Goal: Task Accomplishment & Management: Use online tool/utility

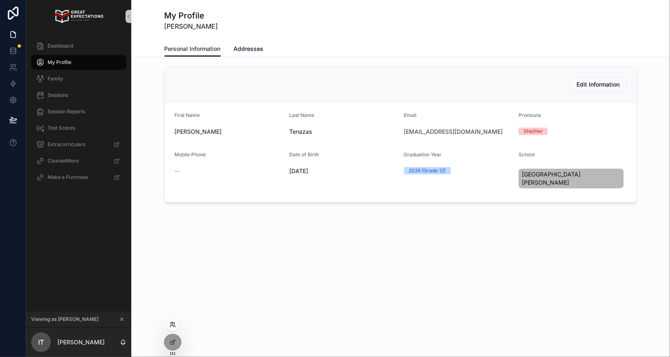
click at [169, 326] on icon at bounding box center [172, 324] width 7 height 7
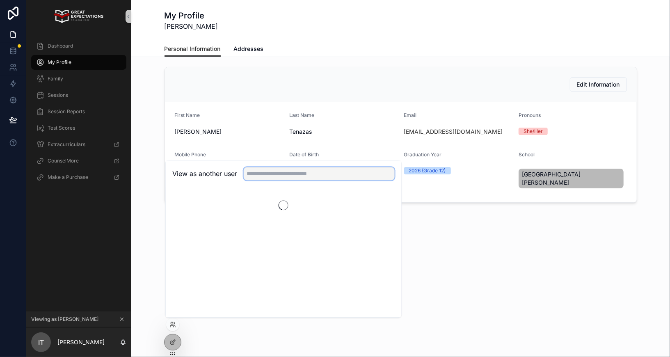
click at [276, 174] on input "text" at bounding box center [319, 173] width 151 height 13
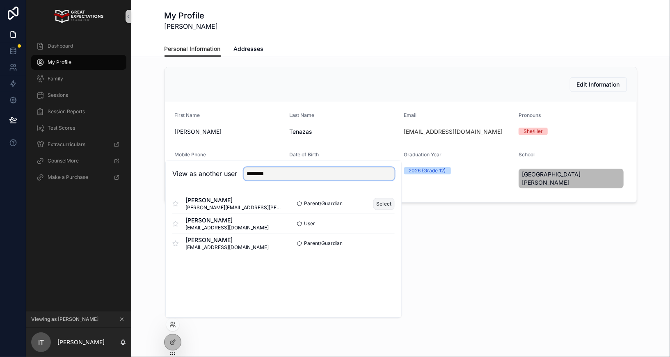
type input "*******"
click at [381, 201] on button "Select" at bounding box center [383, 204] width 21 height 12
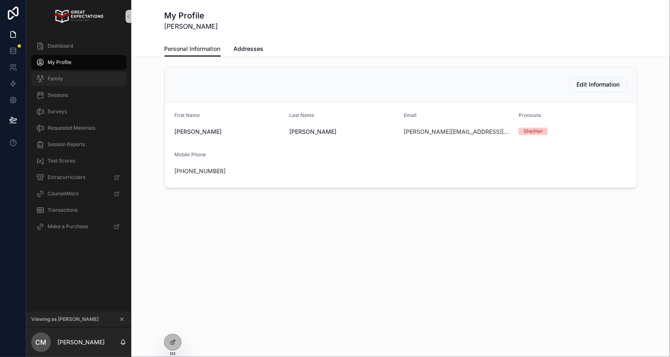
click at [63, 76] on div "Family" at bounding box center [78, 78] width 85 height 13
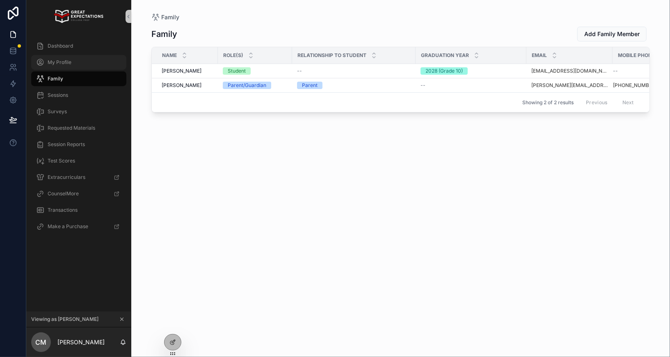
click at [66, 63] on span "My Profile" at bounding box center [60, 62] width 24 height 7
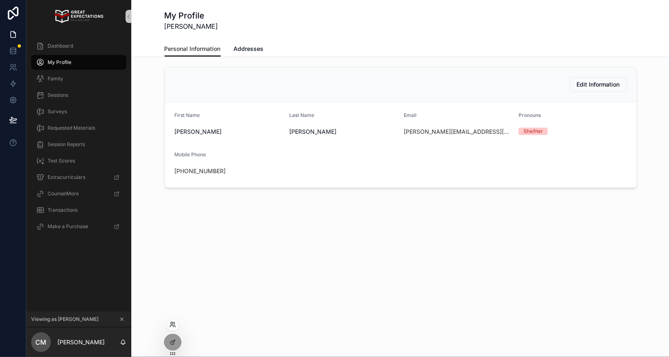
click at [174, 321] on icon at bounding box center [172, 324] width 7 height 7
click at [282, 184] on div "View as another user" at bounding box center [283, 173] width 235 height 27
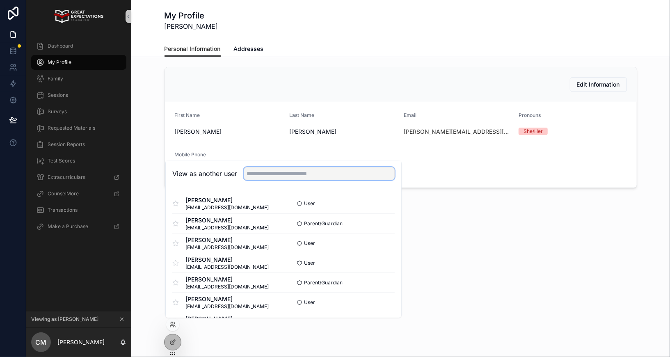
click at [282, 179] on input "text" at bounding box center [319, 173] width 151 height 13
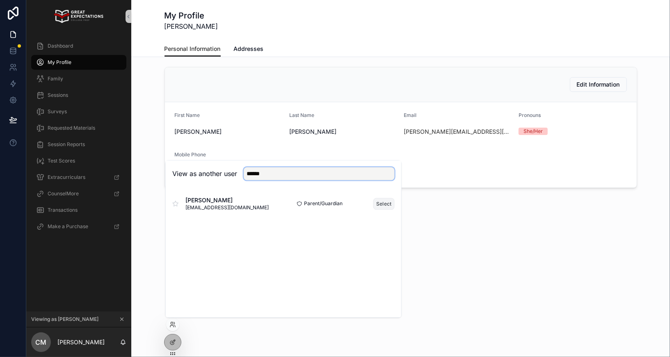
type input "******"
click at [384, 207] on button "Select" at bounding box center [383, 204] width 21 height 12
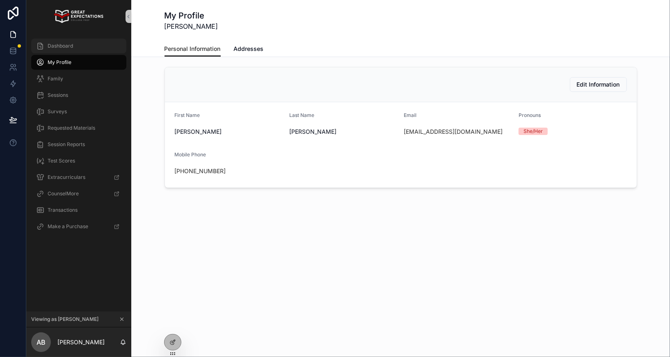
click at [63, 48] on span "Dashboard" at bounding box center [60, 46] width 25 height 7
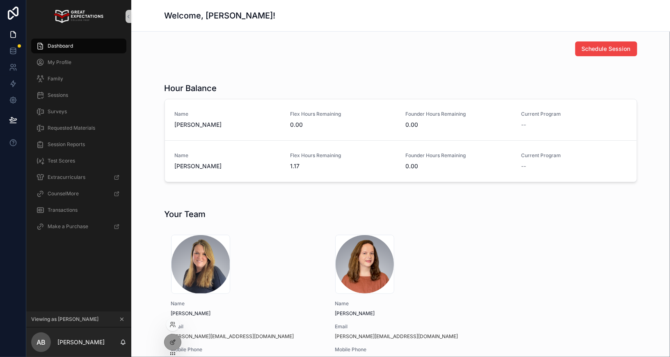
click at [174, 320] on div at bounding box center [172, 324] width 13 height 13
click at [172, 323] on icon at bounding box center [172, 324] width 7 height 7
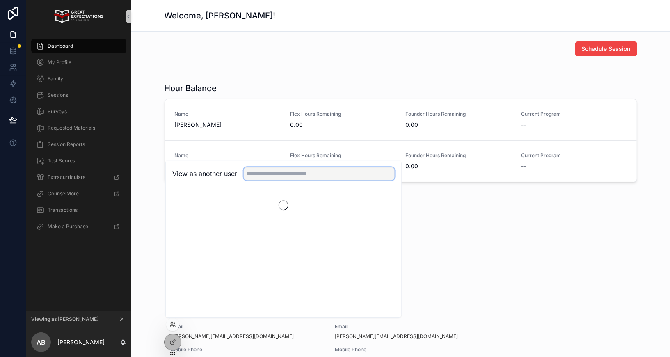
click at [263, 178] on input "text" at bounding box center [319, 173] width 151 height 13
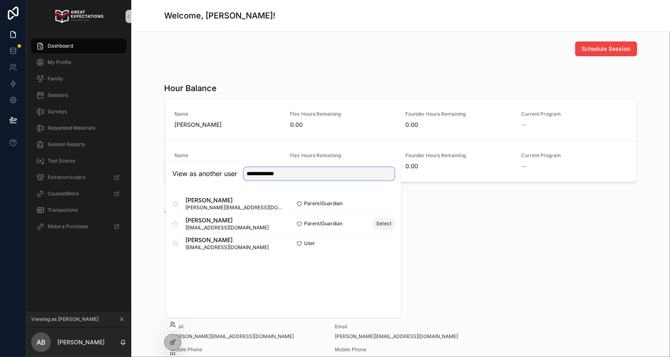
type input "**********"
click at [384, 223] on button "Select" at bounding box center [383, 223] width 21 height 12
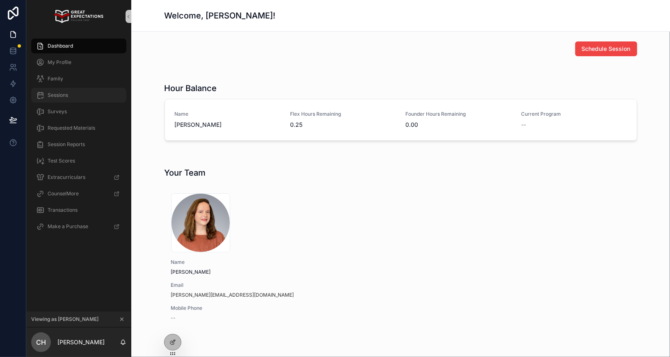
click at [50, 94] on span "Sessions" at bounding box center [58, 95] width 21 height 7
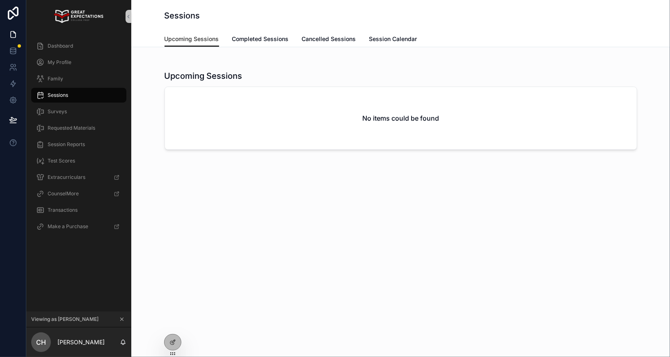
click at [243, 22] on div "Sessions" at bounding box center [401, 15] width 473 height 31
click at [243, 33] on link "Completed Sessions" at bounding box center [260, 40] width 57 height 16
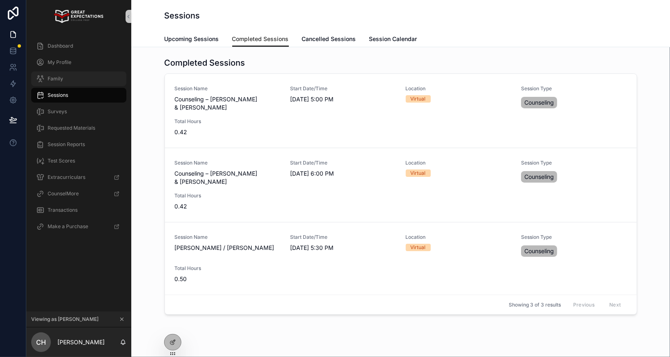
click at [52, 76] on span "Family" at bounding box center [56, 78] width 16 height 7
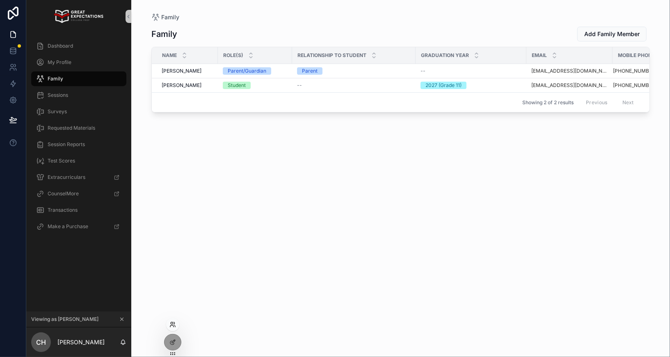
click at [175, 321] on icon at bounding box center [172, 324] width 7 height 7
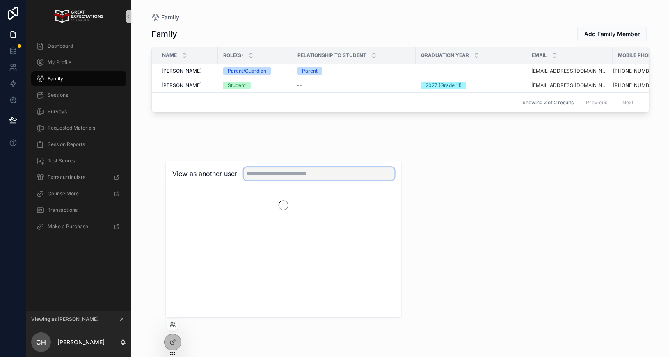
click at [262, 176] on input "text" at bounding box center [319, 173] width 151 height 13
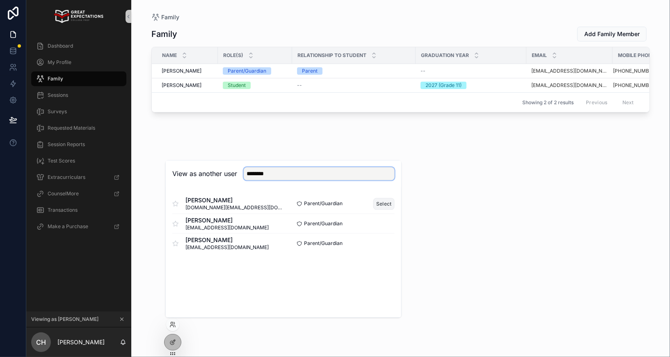
type input "********"
click at [378, 203] on button "Select" at bounding box center [383, 204] width 21 height 12
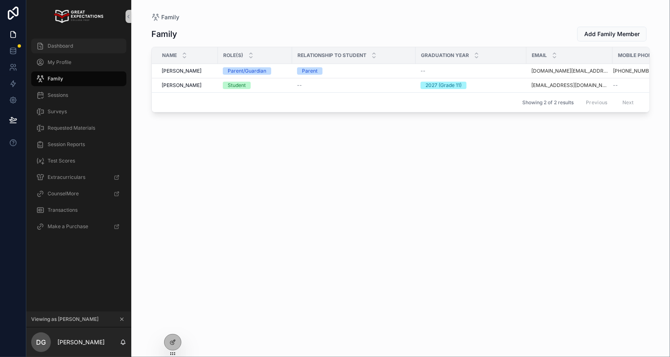
click at [66, 44] on span "Dashboard" at bounding box center [60, 46] width 25 height 7
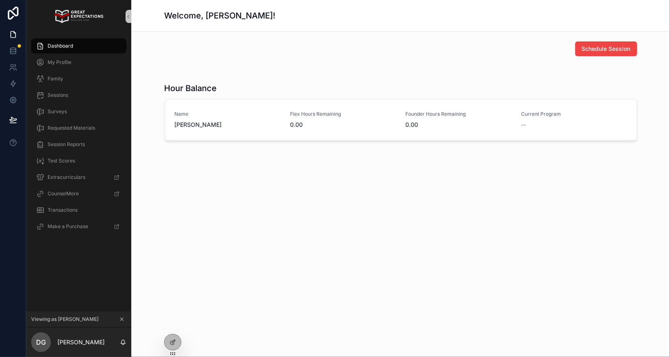
click at [121, 318] on icon "scrollable content" at bounding box center [122, 319] width 6 height 6
